Goal: Find specific page/section: Find specific page/section

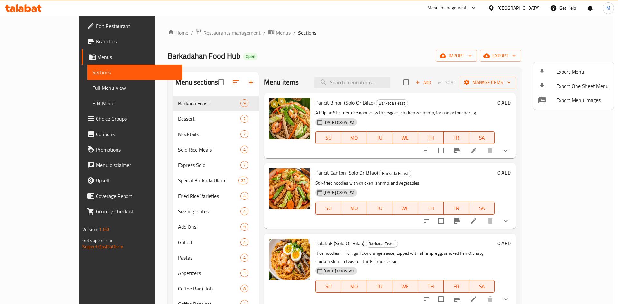
click at [510, 6] on div at bounding box center [309, 152] width 618 height 304
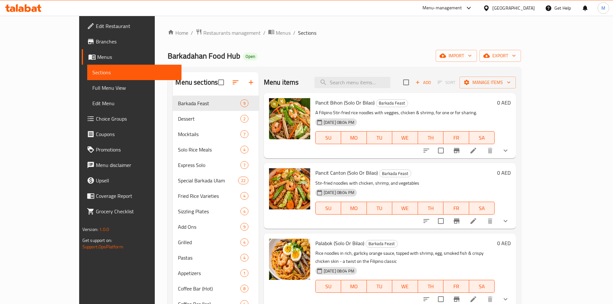
click at [508, 12] on div "[GEOGRAPHIC_DATA]" at bounding box center [509, 7] width 62 height 15
click at [507, 7] on div "[GEOGRAPHIC_DATA]" at bounding box center [513, 8] width 42 height 7
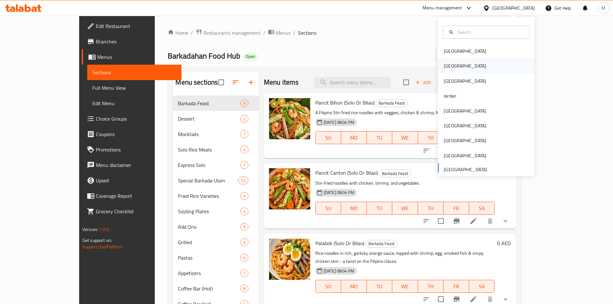
click at [460, 64] on div "[GEOGRAPHIC_DATA]" at bounding box center [486, 66] width 97 height 15
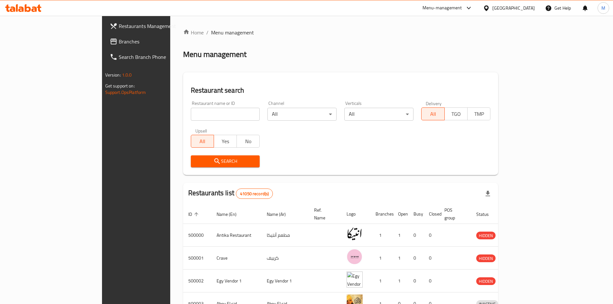
click at [119, 41] on span "Branches" at bounding box center [159, 42] width 80 height 8
